Goal: Information Seeking & Learning: Check status

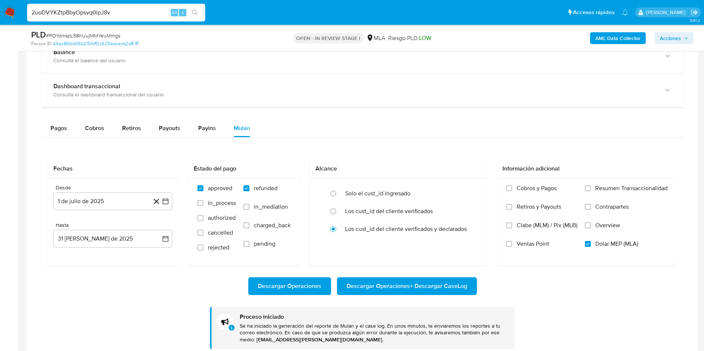
scroll to position [62, 0]
click at [132, 10] on input "2uoDVYKZtpBbyOpsvq0ipJ8v" at bounding box center [116, 13] width 178 height 10
click at [132, 11] on input "2uoDVYKZtpBbyOpsvq0ipJ8v" at bounding box center [116, 13] width 178 height 10
click at [102, 15] on input "2uoDVYKZtpBbyOpsvq0ipJ8v" at bounding box center [116, 13] width 178 height 10
click at [104, 18] on div "2uoDVYKZtpBbyOpsvq0ipJ8v Alt s" at bounding box center [116, 13] width 178 height 18
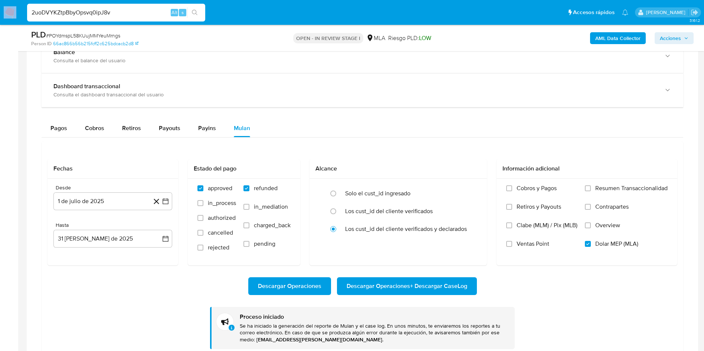
click at [104, 17] on div "2uoDVYKZtpBbyOpsvq0ipJ8v Alt s" at bounding box center [116, 13] width 178 height 18
click at [107, 12] on input "2uoDVYKZtpBbyOpsvq0ipJ8v" at bounding box center [116, 13] width 178 height 10
click at [107, 11] on input "2uoDVYKZtpBbyOpsvq0ipJ8v" at bounding box center [116, 13] width 178 height 10
paste input "4SKuD9C0Q8YQBkkkBPVPLTDx"
type input "4SKuD9C0Q8YQBkkkBPVPLTDx"
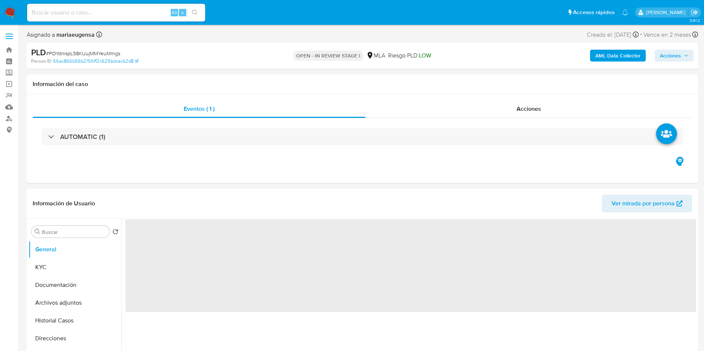
select select "10"
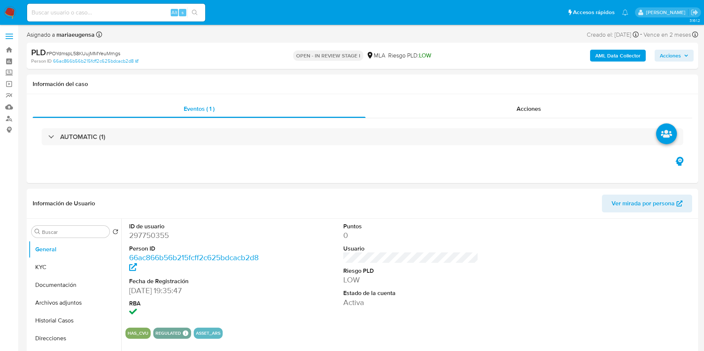
click at [125, 12] on input at bounding box center [116, 13] width 178 height 10
paste input "4SKuD9C0Q8YQBkkkBPVPLTDx"
type input "4SKuD9C0Q8YQBkkkBPVPLTDx"
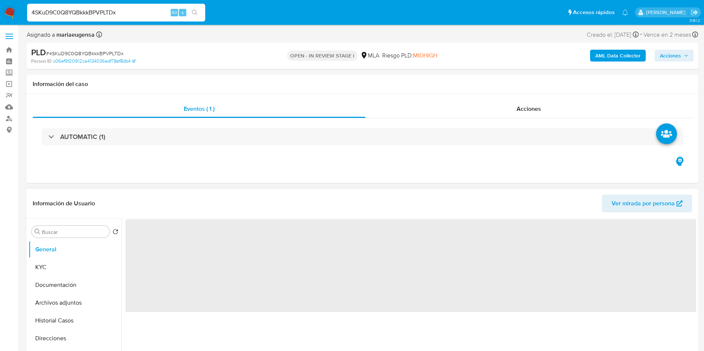
select select "10"
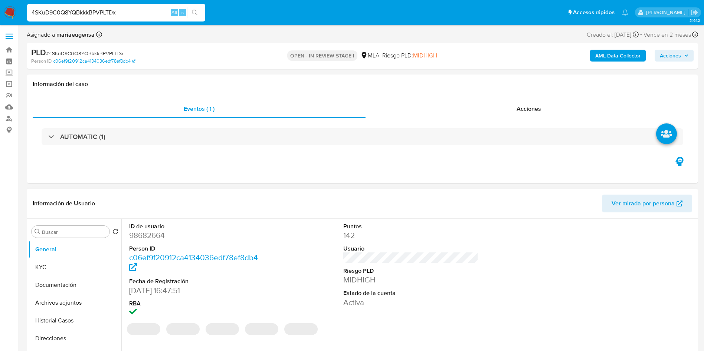
click at [152, 235] on dd "98682664" at bounding box center [196, 235] width 135 height 10
copy dd "98682664"
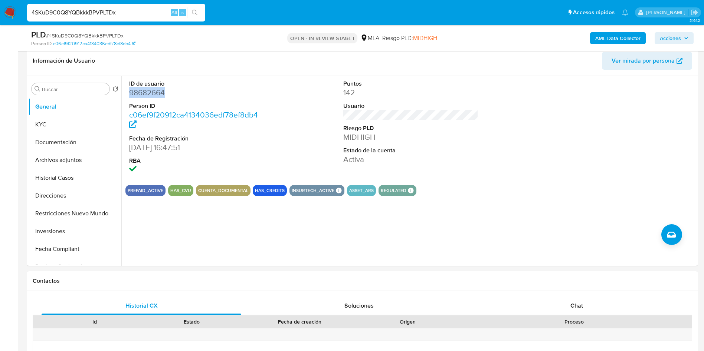
scroll to position [134, 0]
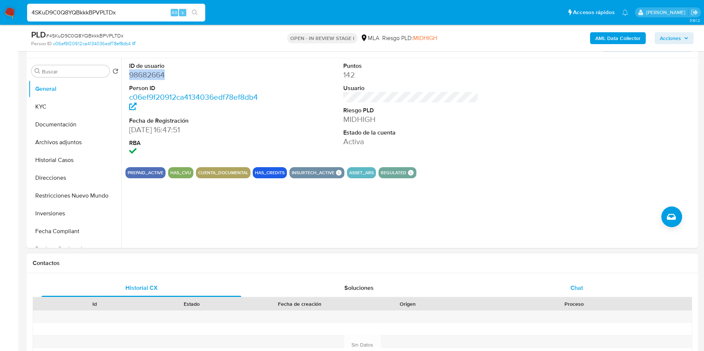
click at [584, 282] on div "Chat" at bounding box center [577, 288] width 200 height 18
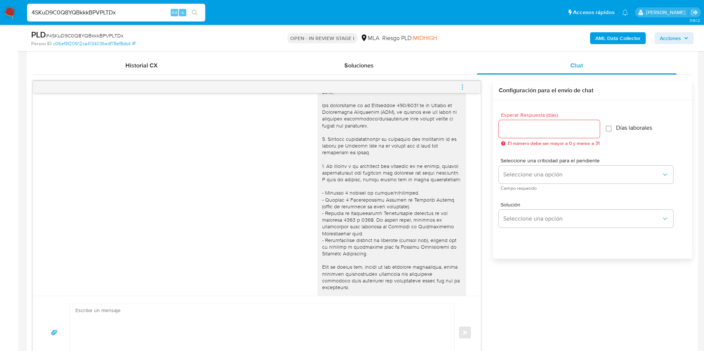
scroll to position [0, 0]
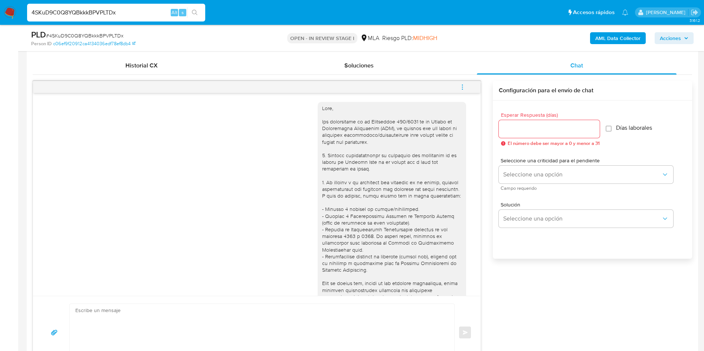
click at [122, 33] on span "# 4SKuD9C0Q8YQBkkkBPVPLTDx" at bounding box center [85, 35] width 78 height 7
click at [98, 36] on span "# 4SKuD9C0Q8YQBkkkBPVPLTDx" at bounding box center [85, 35] width 78 height 7
copy span "4SKuD9C0Q8YQBkkkBPVPLTDx"
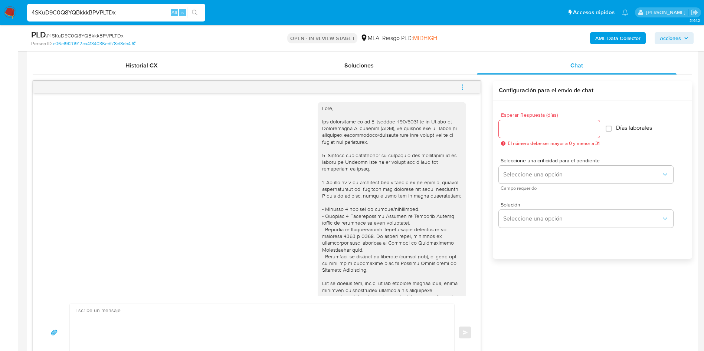
click at [91, 14] on input "4SKuD9C0Q8YQBkkkBPVPLTDx" at bounding box center [116, 13] width 178 height 10
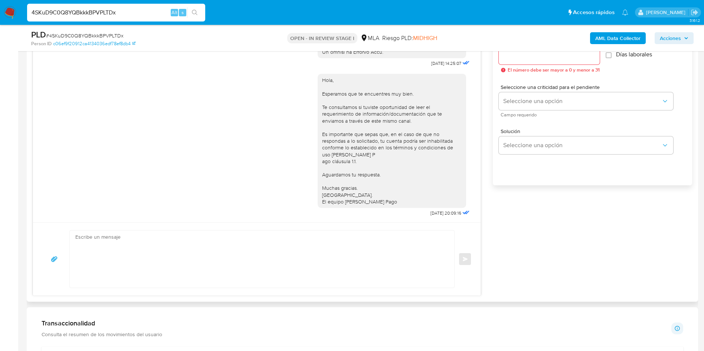
scroll to position [468, 0]
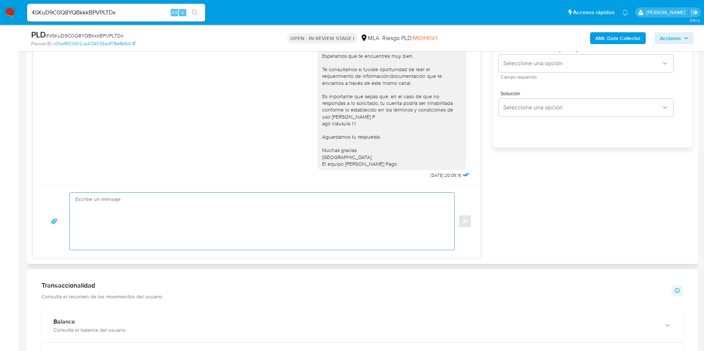
click at [146, 198] on textarea at bounding box center [260, 221] width 370 height 57
click at [203, 139] on div "Hola, Esperamos que te encuentres muy bien. Te consultamos si tuviste oportunid…" at bounding box center [256, 106] width 429 height 150
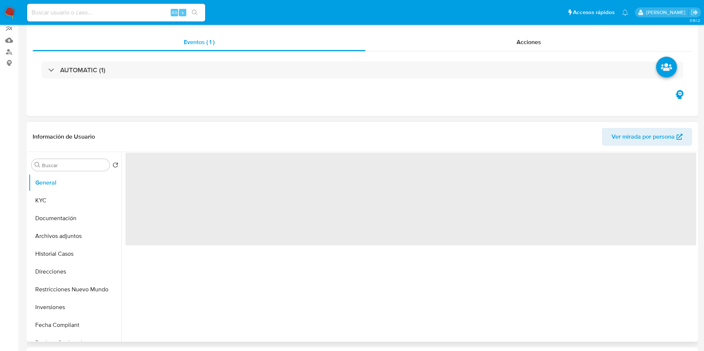
select select "10"
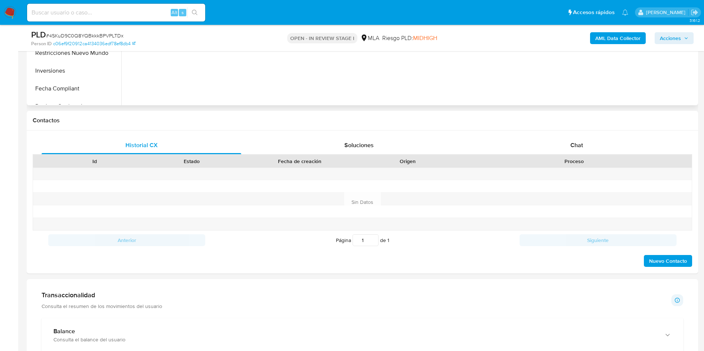
scroll to position [278, 0]
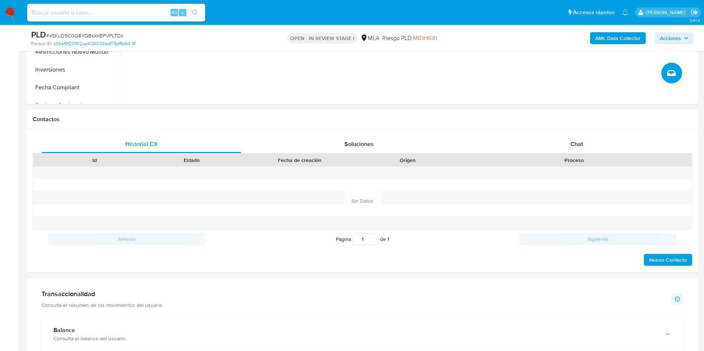
click at [141, 19] on div "Alt s" at bounding box center [116, 13] width 178 height 18
click at [144, 14] on input at bounding box center [116, 13] width 178 height 10
paste input "4SKuD9C0Q8YQBkkkBPVPLTDx"
type input "4SKuD9C0Q8YQBkkkBPVPLTDx"
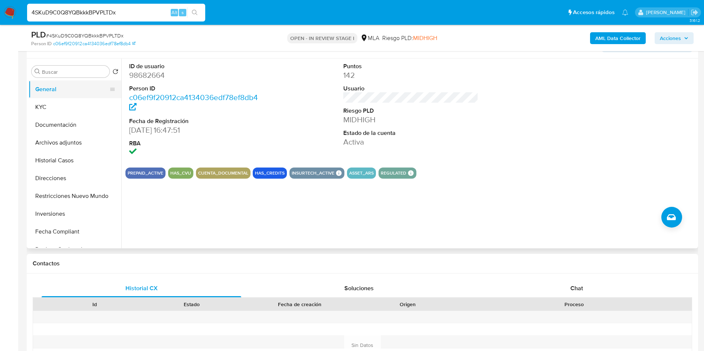
scroll to position [111, 0]
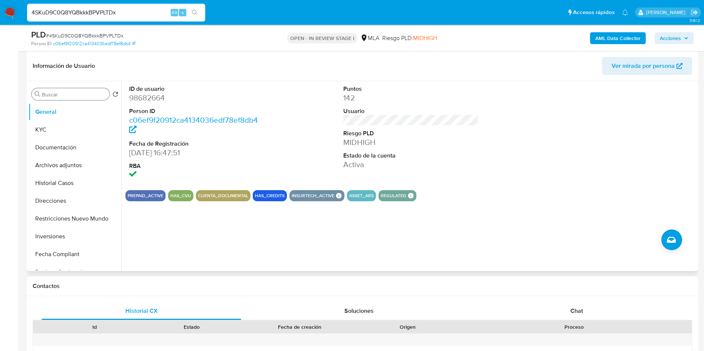
click at [73, 91] on div "Buscar" at bounding box center [71, 94] width 78 height 12
click at [72, 97] on input "Buscar" at bounding box center [74, 94] width 65 height 7
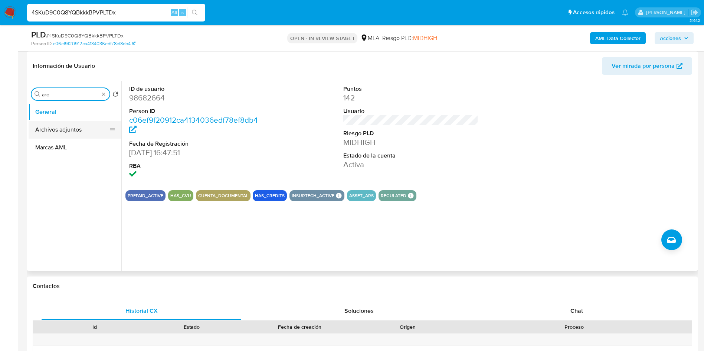
type input "arc"
drag, startPoint x: 77, startPoint y: 127, endPoint x: 496, endPoint y: 63, distance: 423.8
click at [78, 127] on button "Archivos adjuntos" at bounding box center [75, 130] width 93 height 18
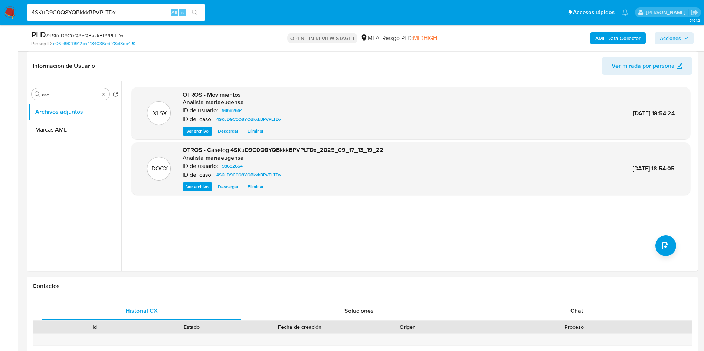
click at [623, 37] on b "AML Data Collector" at bounding box center [617, 38] width 45 height 12
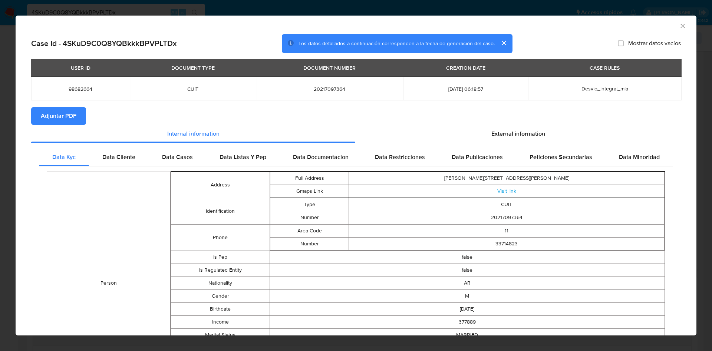
click at [75, 111] on span "Adjuntar PDF" at bounding box center [59, 116] width 36 height 16
click at [672, 27] on div "AML Data Collector" at bounding box center [356, 25] width 681 height 19
click at [679, 28] on icon "Cerrar ventana" at bounding box center [682, 25] width 7 height 7
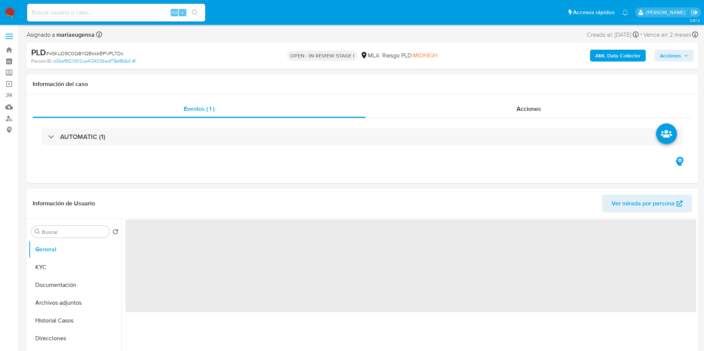
select select "10"
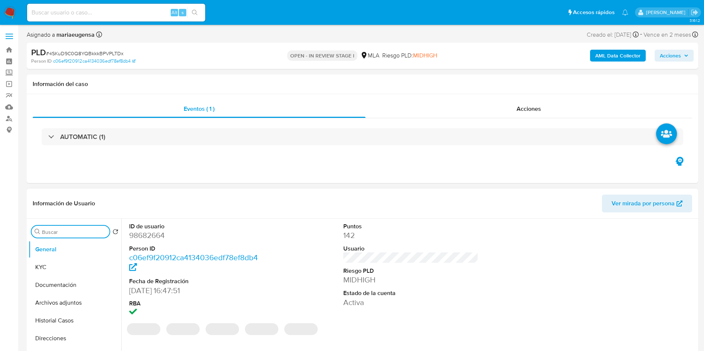
click at [52, 233] on input "Buscar" at bounding box center [74, 232] width 65 height 7
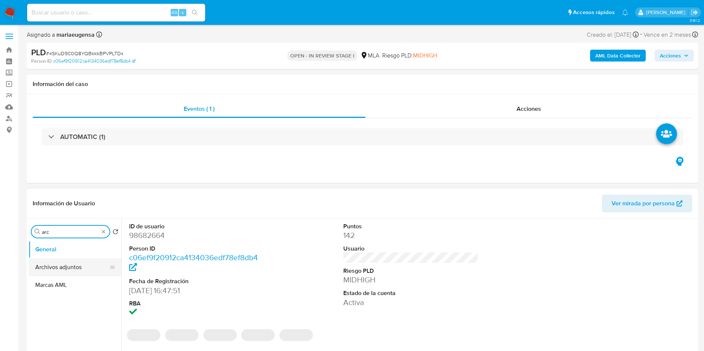
type input "arc"
click at [67, 260] on button "Archivos adjuntos" at bounding box center [72, 268] width 87 height 18
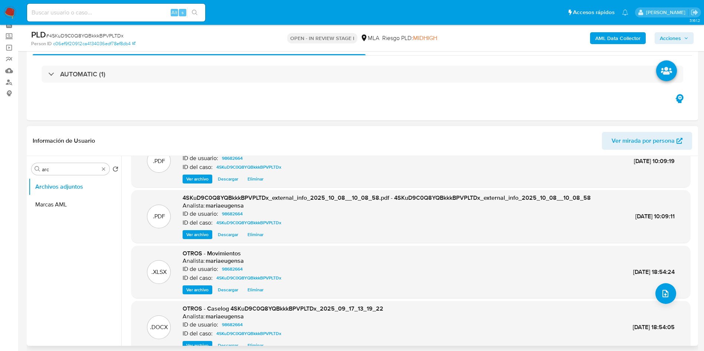
scroll to position [42, 0]
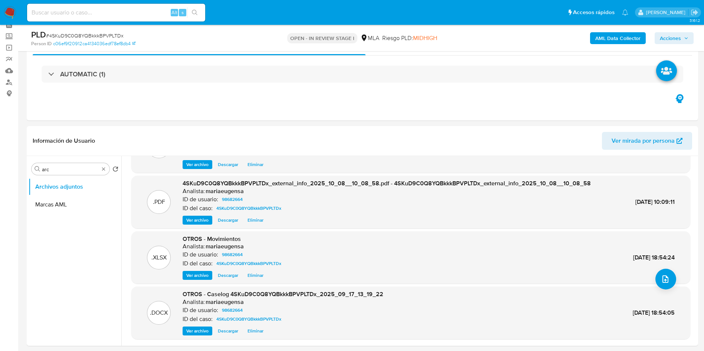
click at [679, 35] on span "Acciones" at bounding box center [670, 38] width 21 height 12
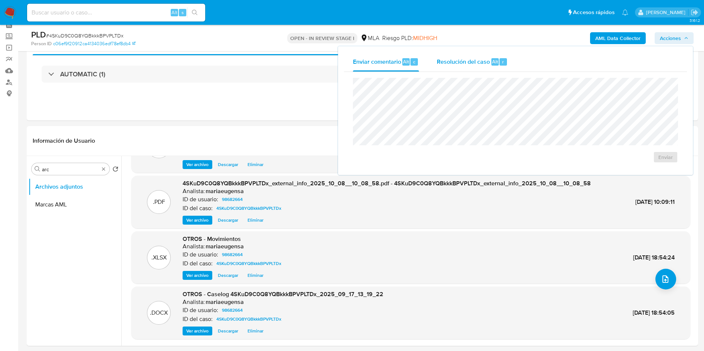
click at [470, 61] on span "Resolución del caso" at bounding box center [463, 61] width 53 height 9
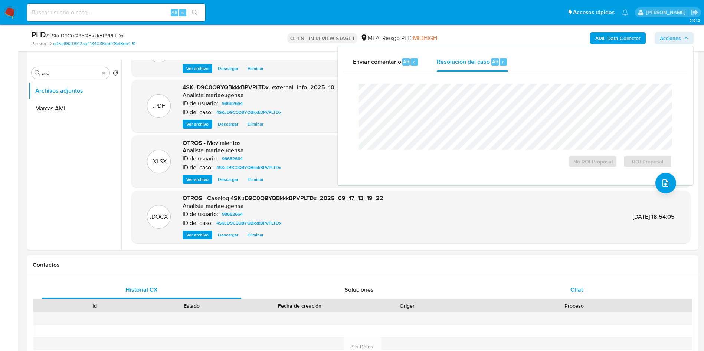
drag, startPoint x: 573, startPoint y: 294, endPoint x: 574, endPoint y: 288, distance: 6.4
click at [573, 292] on div "Chat" at bounding box center [577, 290] width 200 height 18
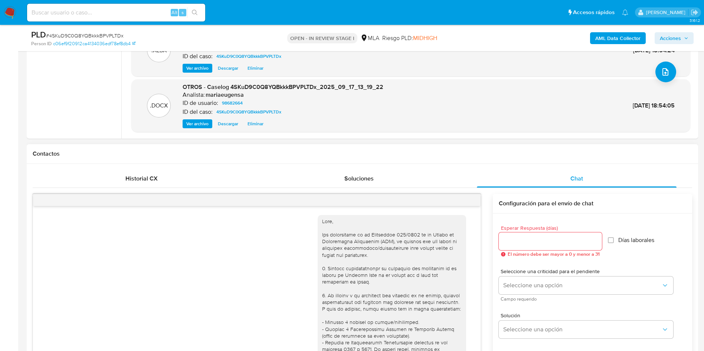
scroll to position [381, 0]
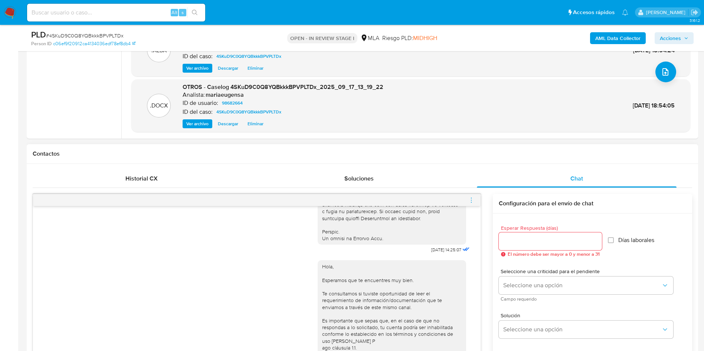
click at [471, 204] on span "menu-action" at bounding box center [471, 200] width 7 height 18
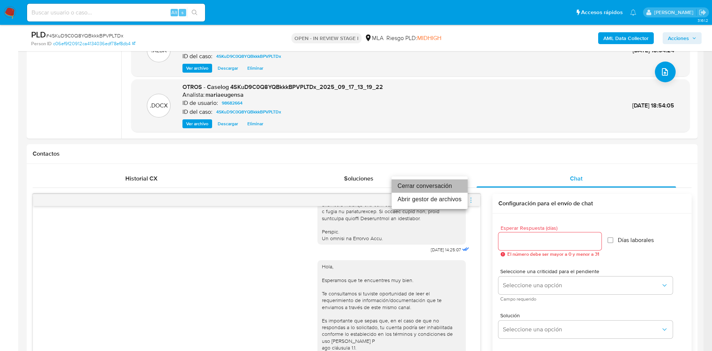
click at [436, 186] on li "Cerrar conversación" at bounding box center [430, 186] width 76 height 13
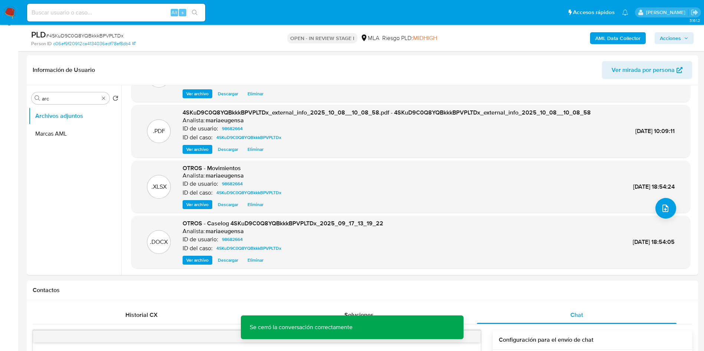
scroll to position [21, 0]
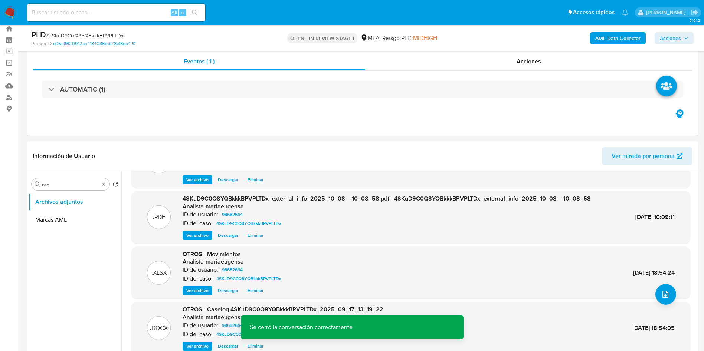
click at [674, 44] on span "Acciones" at bounding box center [670, 38] width 21 height 12
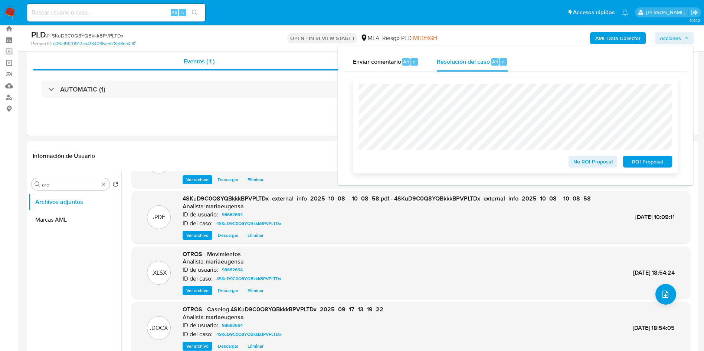
click at [588, 166] on span "No ROI Proposal" at bounding box center [593, 162] width 39 height 10
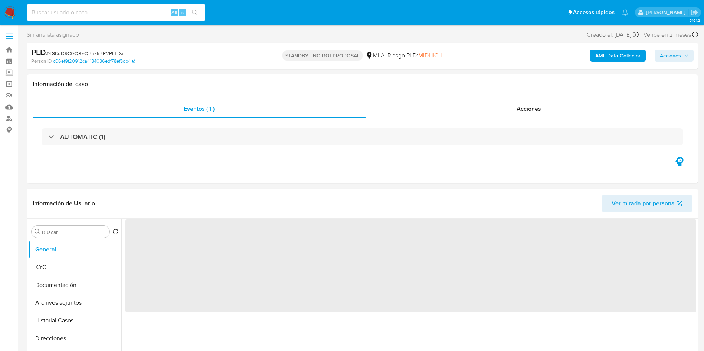
click at [113, 10] on input at bounding box center [116, 13] width 178 height 10
paste input "hd3IQuTi1XGcfDcNtmrwnFYi"
type input "hd3IQuTi1XGcfDcNtmrwnFYi"
select select "10"
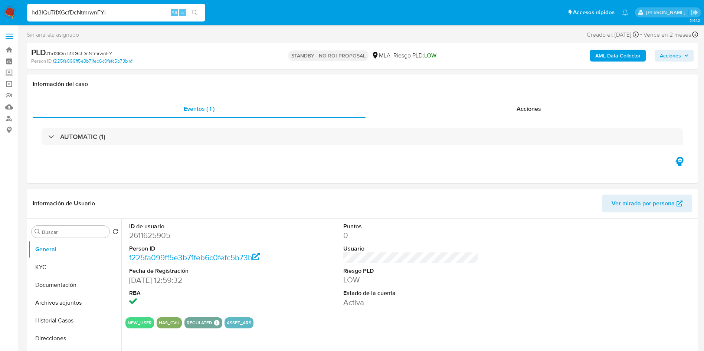
click at [131, 9] on input "hd3IQuTi1XGcfDcNtmrwnFYi" at bounding box center [116, 13] width 178 height 10
paste input "2uoDVYKZtpBbyOpsvq0ipJ8v"
type input "2uoDVYKZtpBbyOpsvq0ipJ8v"
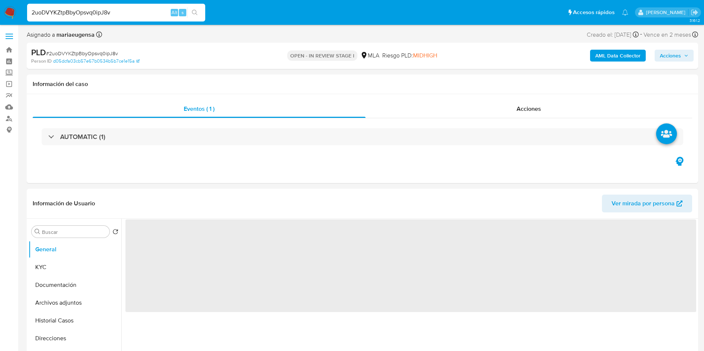
select select "10"
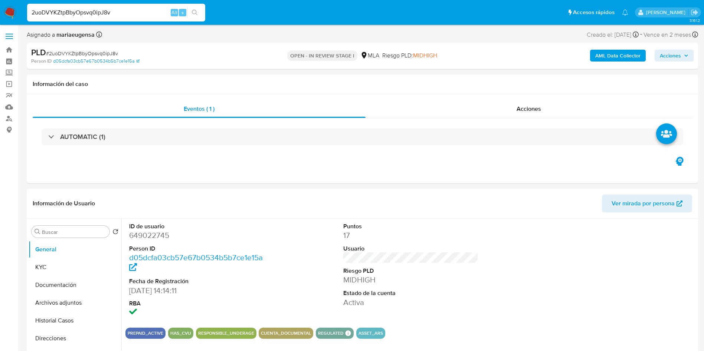
click at [114, 12] on input "2uoDVYKZtpBbyOpsvq0ipJ8v" at bounding box center [116, 13] width 178 height 10
click at [114, 11] on input "2uoDVYKZtpBbyOpsvq0ipJ8v" at bounding box center [116, 13] width 178 height 10
click at [138, 236] on dd "649022745" at bounding box center [196, 235] width 135 height 10
copy dd "649022745"
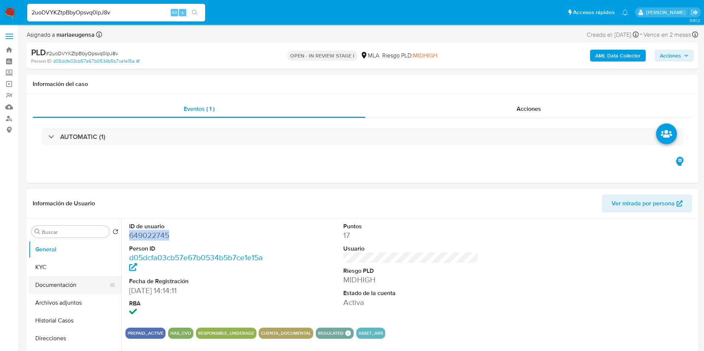
drag, startPoint x: 76, startPoint y: 281, endPoint x: 689, endPoint y: 154, distance: 625.9
click at [77, 280] on button "Documentación" at bounding box center [75, 285] width 93 height 18
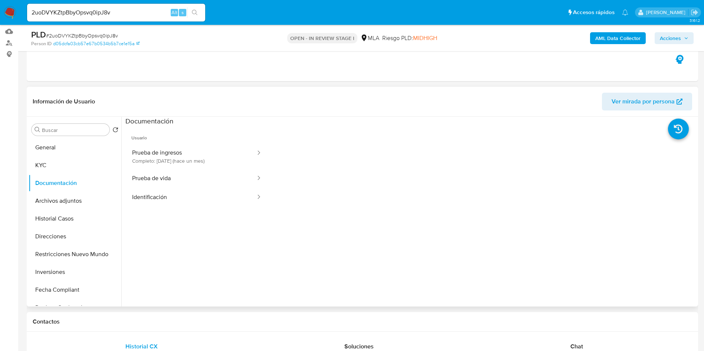
scroll to position [77, 0]
drag, startPoint x: 194, startPoint y: 159, endPoint x: 184, endPoint y: 171, distance: 15.1
click at [194, 160] on button "Prueba de ingresos Completo: 28/08/2025 (hace un mes)" at bounding box center [190, 154] width 131 height 25
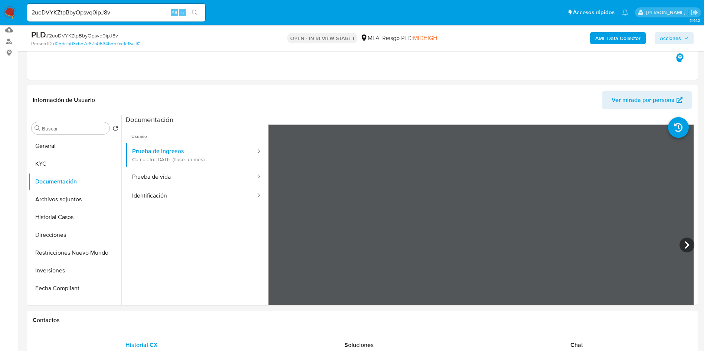
click at [89, 36] on span "# 2uoDVYKZtpBbyOpsvq0ipJ8v" at bounding box center [82, 35] width 72 height 7
click at [93, 34] on span "# 2uoDVYKZtpBbyOpsvq0ipJ8v" at bounding box center [82, 35] width 72 height 7
click at [79, 142] on button "General" at bounding box center [72, 146] width 87 height 18
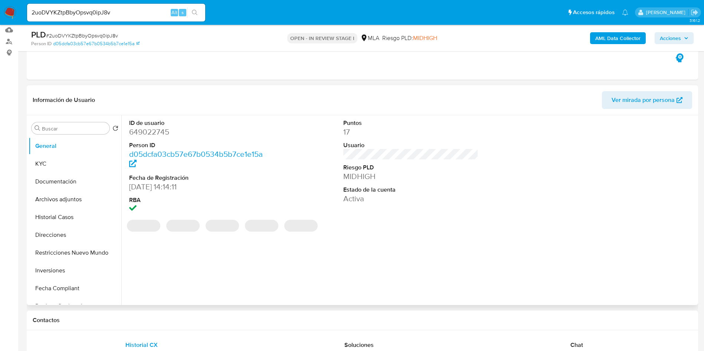
click at [161, 132] on dd "649022745" at bounding box center [196, 132] width 135 height 10
copy dd "649022745"
click at [161, 132] on dd "649022745" at bounding box center [196, 132] width 135 height 10
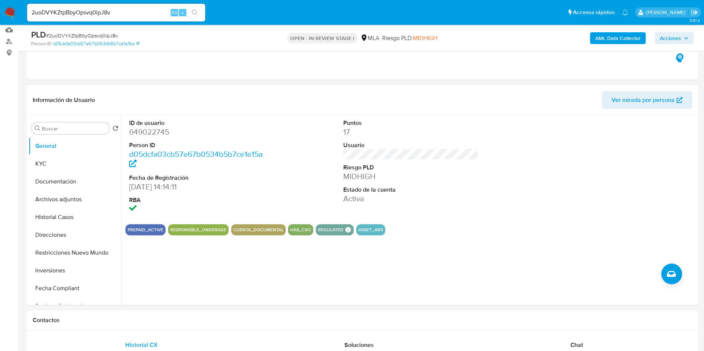
click at [94, 33] on span "# 2uoDVYKZtpBbyOpsvq0ipJ8v" at bounding box center [82, 35] width 72 height 7
click at [94, 32] on span "# 2uoDVYKZtpBbyOpsvq0ipJ8v" at bounding box center [82, 35] width 72 height 7
copy span "2uoDVYKZtpBbyOpsvq0ipJ8v"
click at [85, 35] on span "# 2uoDVYKZtpBbyOpsvq0ipJ8v" at bounding box center [82, 35] width 72 height 7
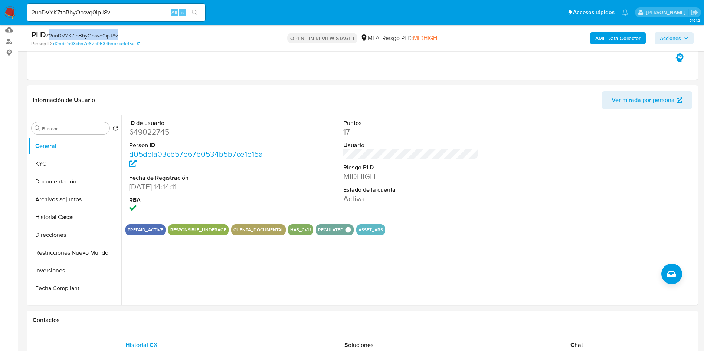
copy span "2uoDVYKZtpBbyOpsvq0ipJ8v"
click at [78, 158] on button "KYC" at bounding box center [72, 164] width 87 height 18
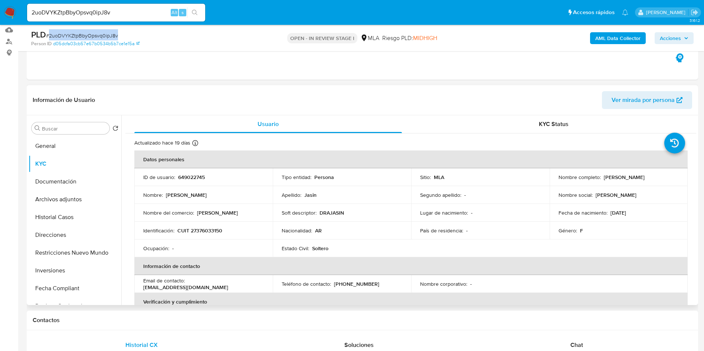
drag, startPoint x: 71, startPoint y: 181, endPoint x: 136, endPoint y: 186, distance: 65.2
click at [77, 183] on button "Documentación" at bounding box center [75, 182] width 93 height 18
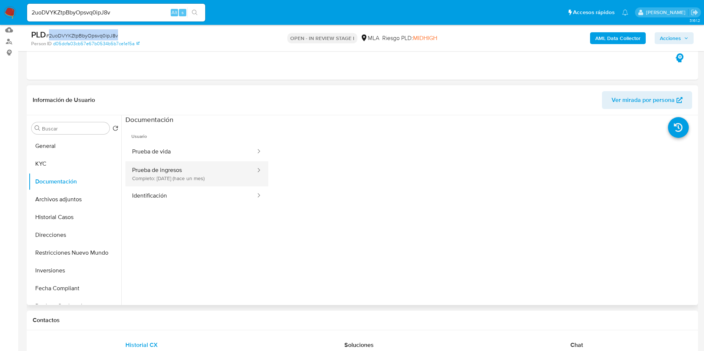
drag, startPoint x: 188, startPoint y: 174, endPoint x: 203, endPoint y: 172, distance: 14.6
click at [188, 174] on button "Prueba de ingresos Completo: 28/08/2025 (hace un mes)" at bounding box center [190, 173] width 131 height 25
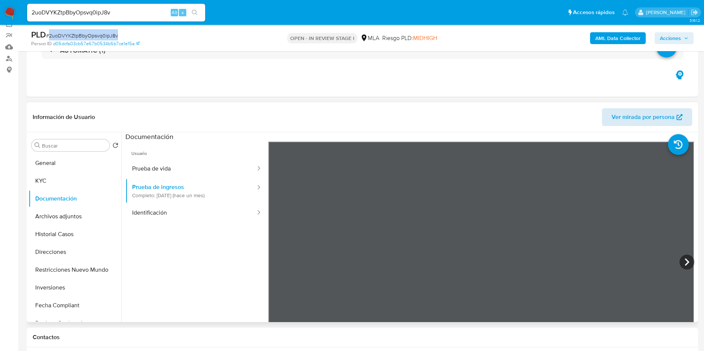
scroll to position [52, 0]
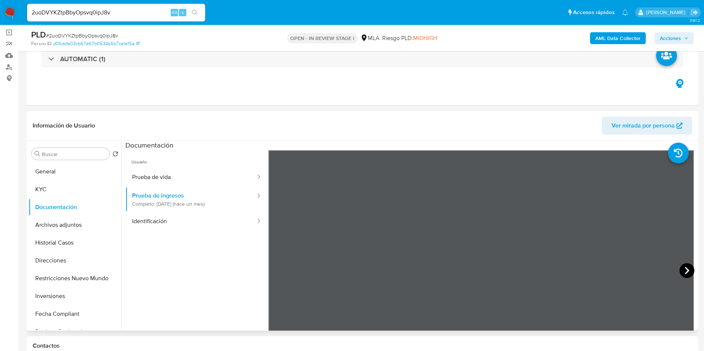
click at [682, 272] on icon at bounding box center [686, 270] width 15 height 15
click at [689, 272] on icon at bounding box center [686, 270] width 15 height 15
click at [685, 275] on icon at bounding box center [686, 270] width 15 height 15
click at [682, 268] on icon at bounding box center [686, 270] width 15 height 15
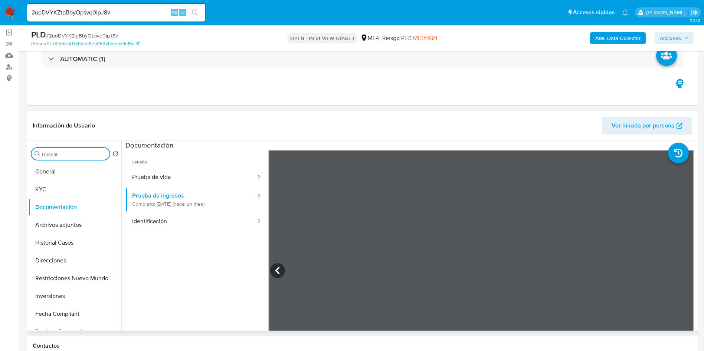
click at [87, 155] on input "Buscar" at bounding box center [74, 154] width 65 height 7
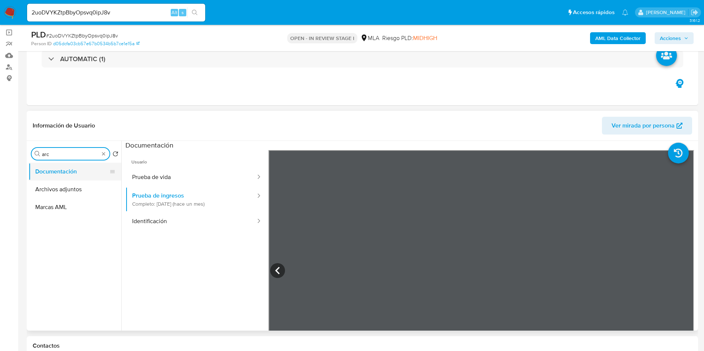
type input "arc"
click at [72, 177] on button "Documentación" at bounding box center [72, 172] width 87 height 18
click at [72, 181] on button "Archivos adjuntos" at bounding box center [72, 190] width 87 height 18
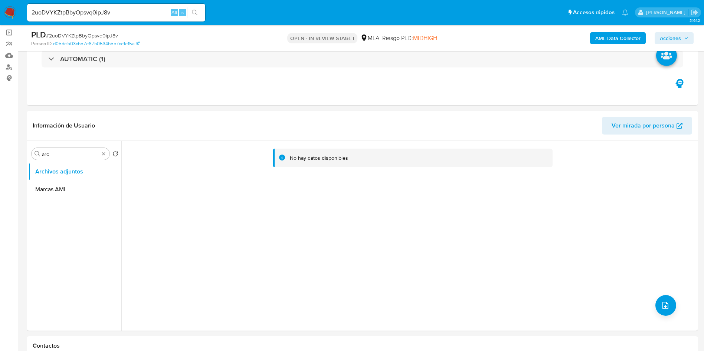
click at [631, 35] on b "AML Data Collector" at bounding box center [617, 38] width 45 height 12
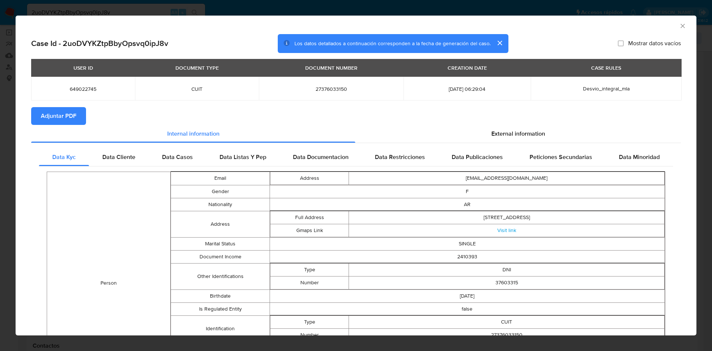
click at [679, 24] on icon "Cerrar ventana" at bounding box center [682, 25] width 7 height 7
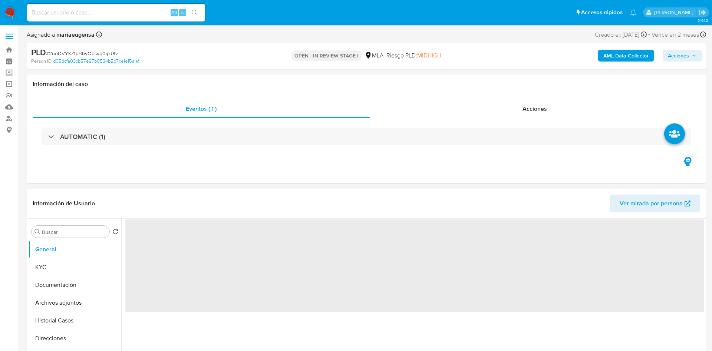
select select "10"
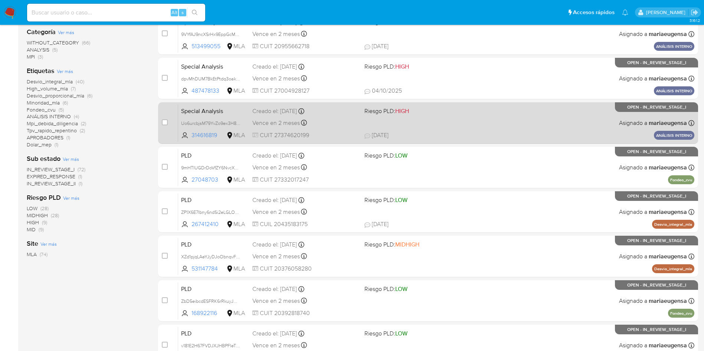
scroll to position [39, 0]
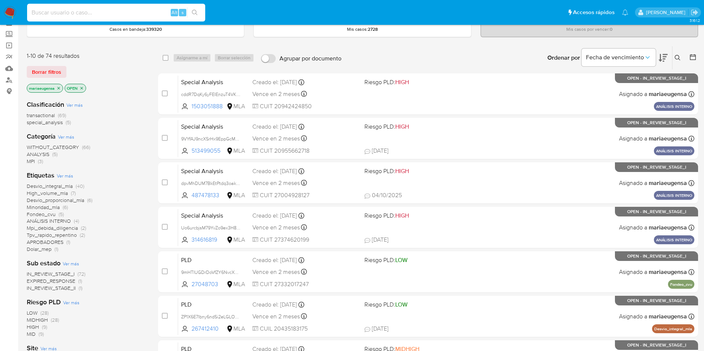
click at [109, 10] on input at bounding box center [116, 13] width 178 height 10
paste input "hd3IQuTi1XGcfDcNtmrwnFYi"
type input "hd3IQuTi1XGcfDcNtmrwnFYi"
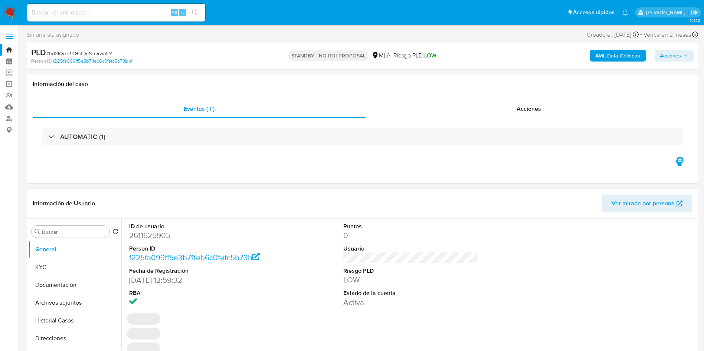
select select "10"
click at [94, 54] on span "# hd3IQuTi1XGcfDcNtmrwnFYi" at bounding box center [80, 53] width 68 height 7
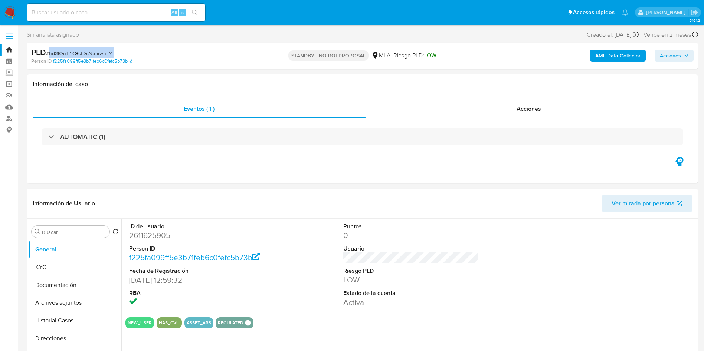
click at [94, 54] on span "# hd3IQuTi1XGcfDcNtmrwnFYi" at bounding box center [80, 53] width 68 height 7
copy span "hd3IQuTi1XGcfDcNtmrwnFYi"
drag, startPoint x: 522, startPoint y: 110, endPoint x: 488, endPoint y: 122, distance: 35.9
click at [522, 110] on span "Acciones" at bounding box center [528, 109] width 24 height 9
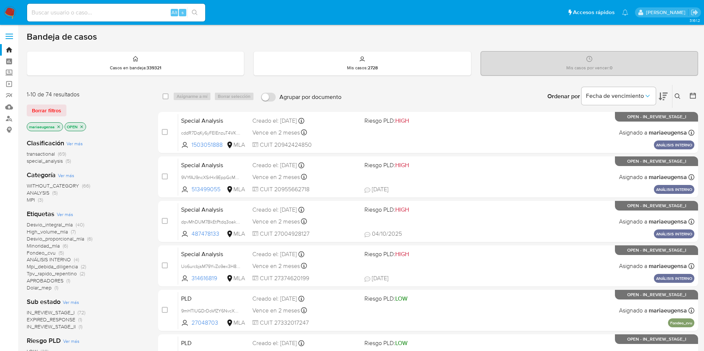
click at [149, 14] on input at bounding box center [116, 13] width 178 height 10
paste input "2uoDVYKZtpBbyOpsvq0ipJ8v"
type input "2uoDVYKZtpBbyOpsvq0ipJ8v"
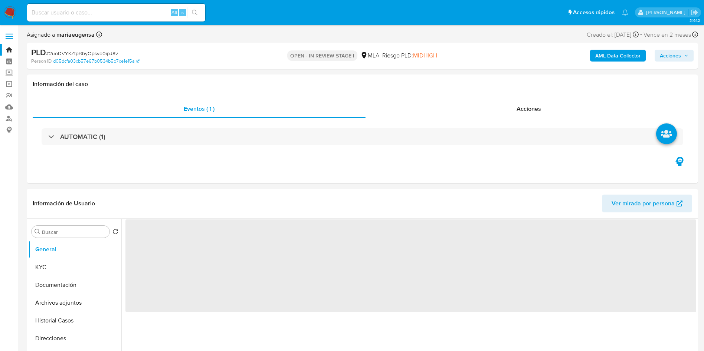
select select "10"
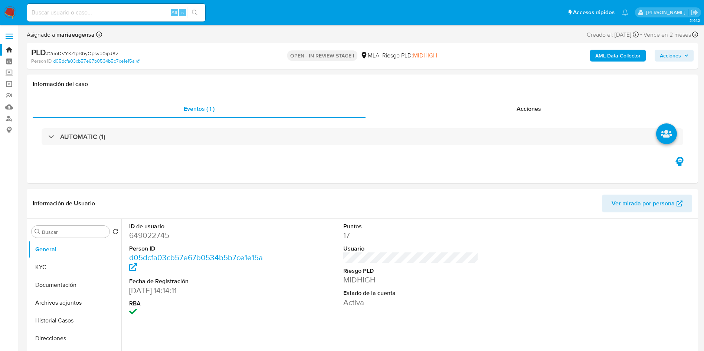
click at [106, 12] on input at bounding box center [116, 13] width 178 height 10
paste input "2uoDVYKZtpBbyOpsvq0ipJ8v"
type input "2uoDVYKZtpBbyOpsvq0ipJ8v"
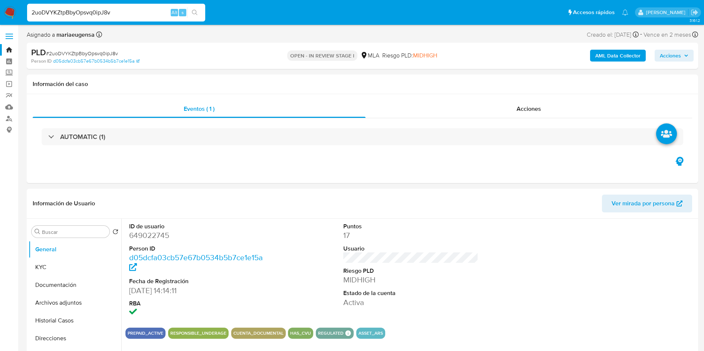
click at [14, 7] on img at bounding box center [10, 12] width 13 height 13
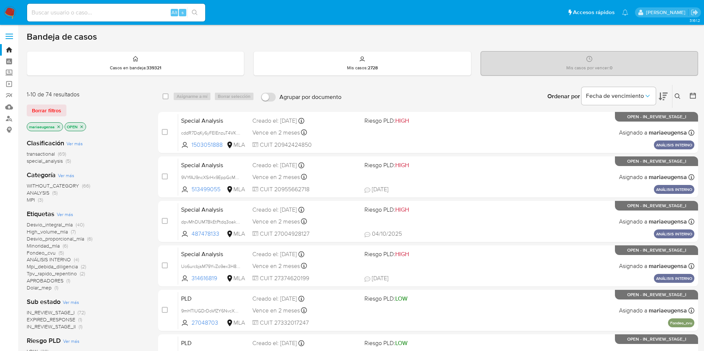
click at [668, 99] on div "Ordenar por Fecha de vencimiento" at bounding box center [606, 96] width 131 height 23
click at [666, 98] on icon at bounding box center [663, 96] width 9 height 9
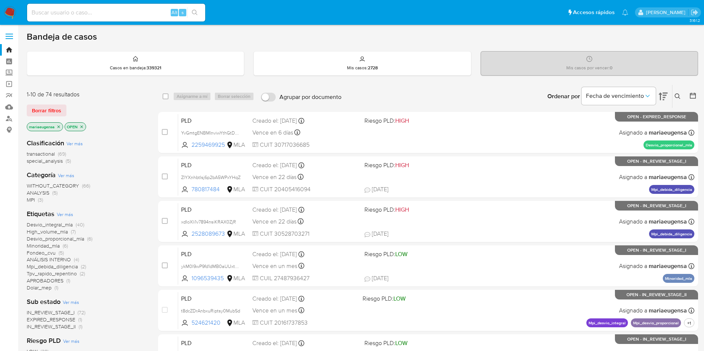
click at [666, 98] on icon at bounding box center [663, 96] width 9 height 9
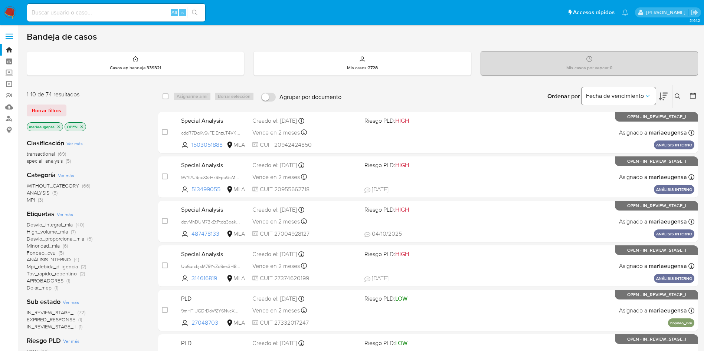
click at [631, 92] on button "Fecha de vencimiento" at bounding box center [618, 96] width 74 height 18
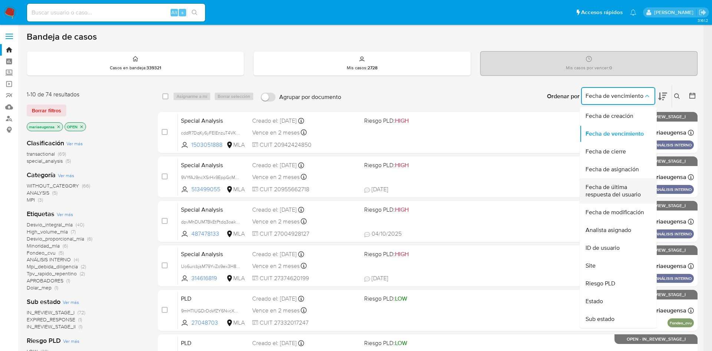
click at [619, 191] on span "Fecha de última respuesta del usuario" at bounding box center [616, 191] width 61 height 15
